Goal: Information Seeking & Learning: Learn about a topic

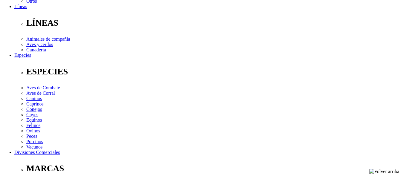
scroll to position [269, 0]
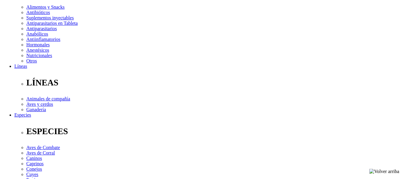
scroll to position [0, 0]
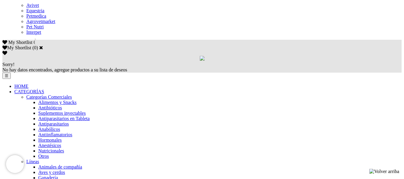
scroll to position [209, 0]
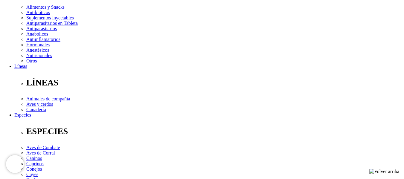
scroll to position [90, 0]
